Goal: Navigation & Orientation: Find specific page/section

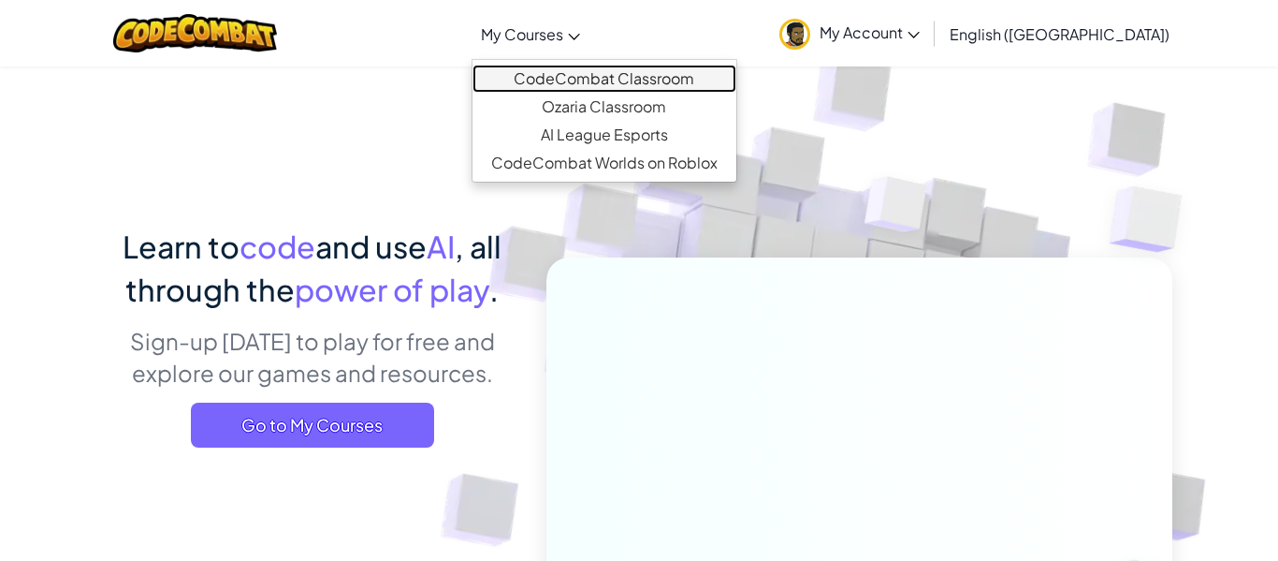
click at [582, 88] on link "CodeCombat Classroom" at bounding box center [605, 79] width 264 height 28
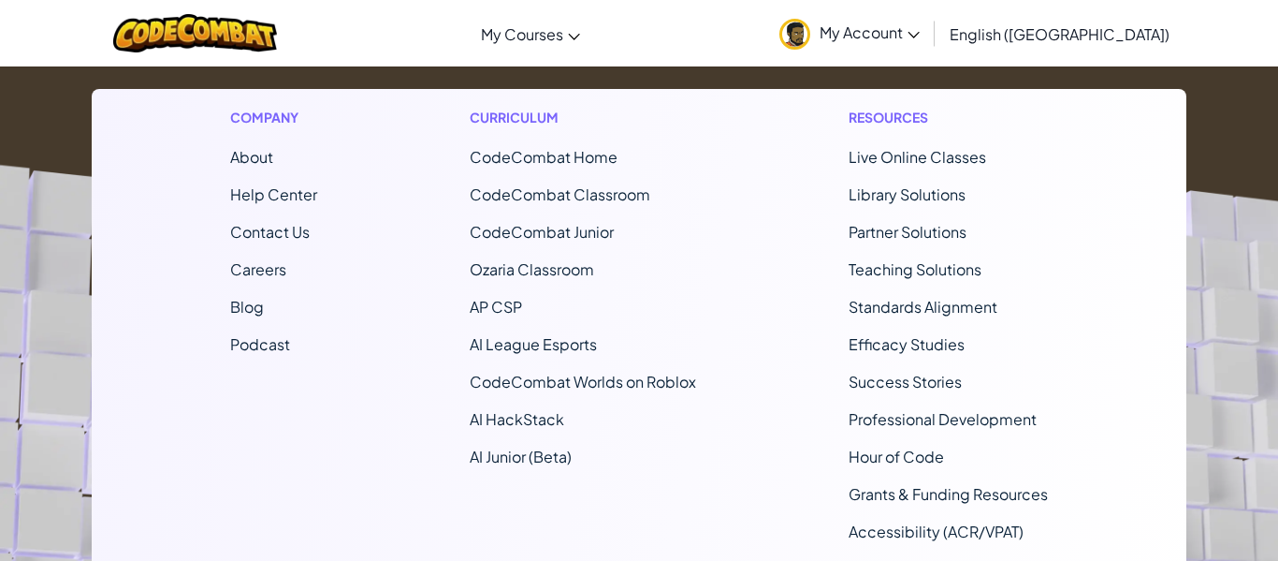
scroll to position [1256, 0]
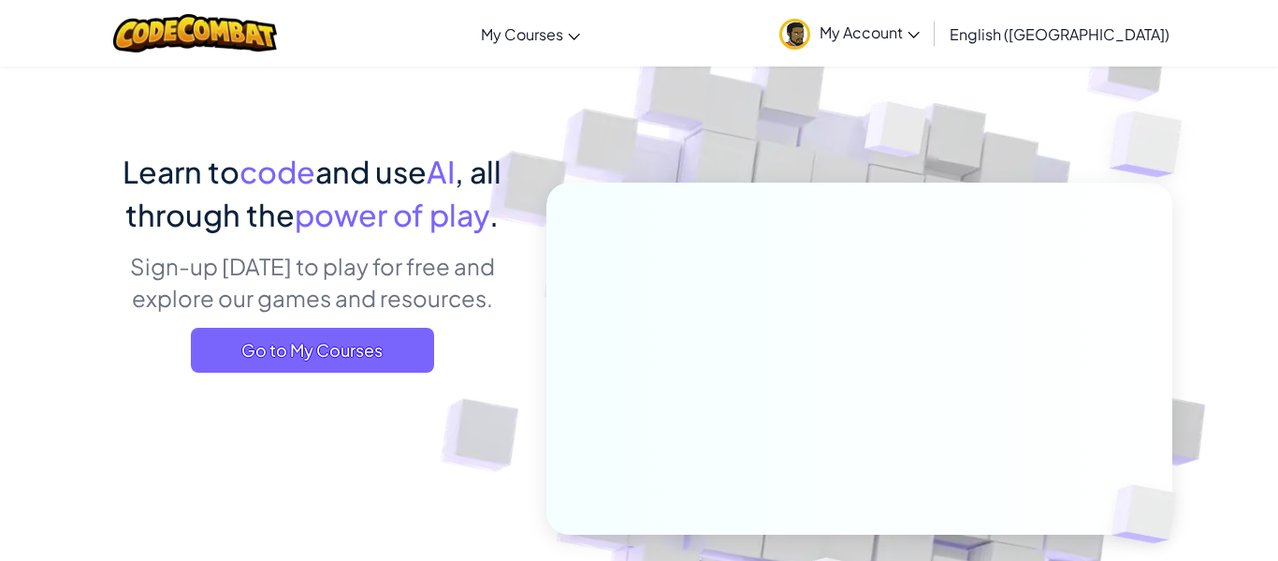
scroll to position [71, 0]
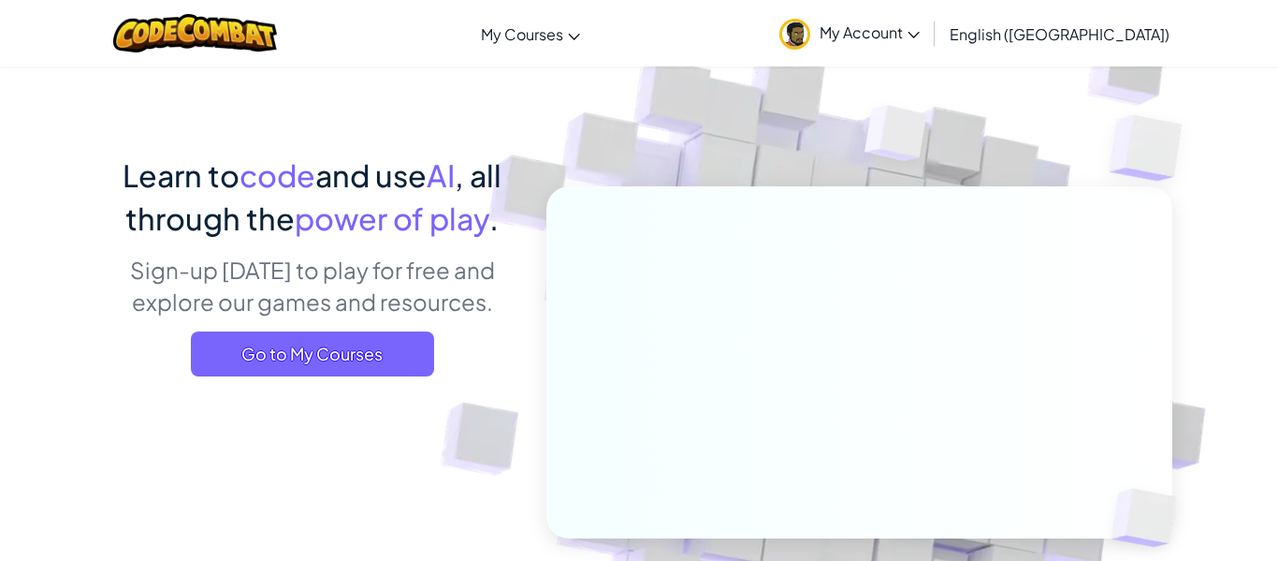
click at [276, 341] on span "Go to My Courses" at bounding box center [312, 353] width 243 height 45
